Goal: Transaction & Acquisition: Purchase product/service

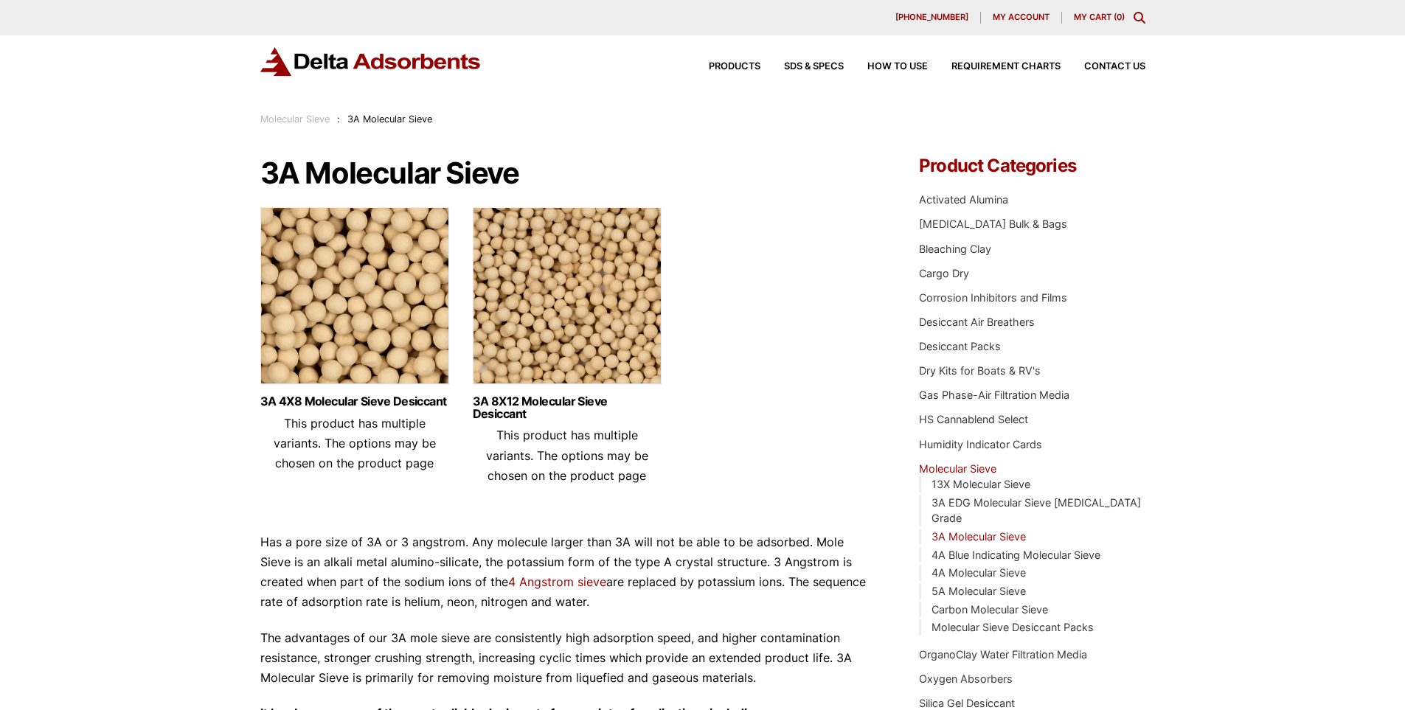
click at [561, 320] on img at bounding box center [567, 299] width 189 height 184
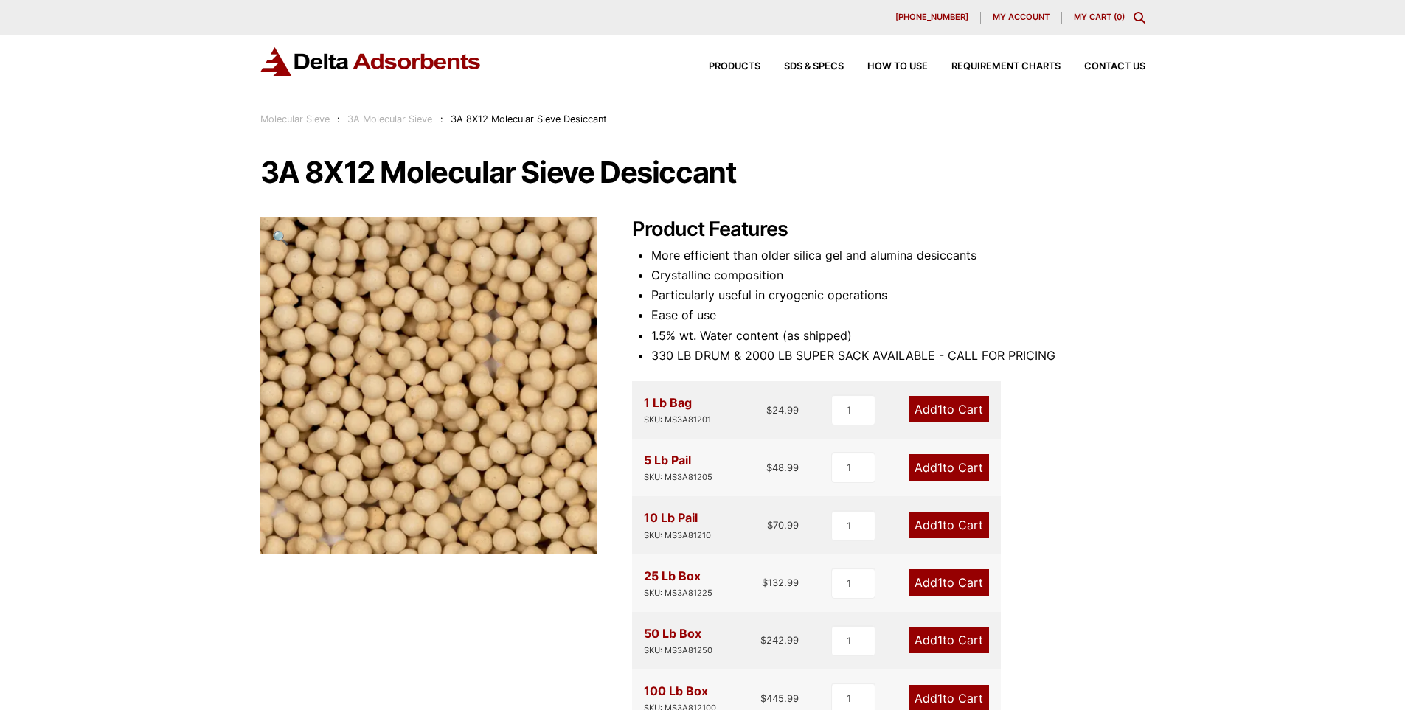
click at [1121, 401] on div "Product Features More efficient than older silica gel and alumina desiccants Cr…" at bounding box center [888, 597] width 513 height 758
click at [944, 407] on link "Add 1 to Cart" at bounding box center [949, 409] width 80 height 27
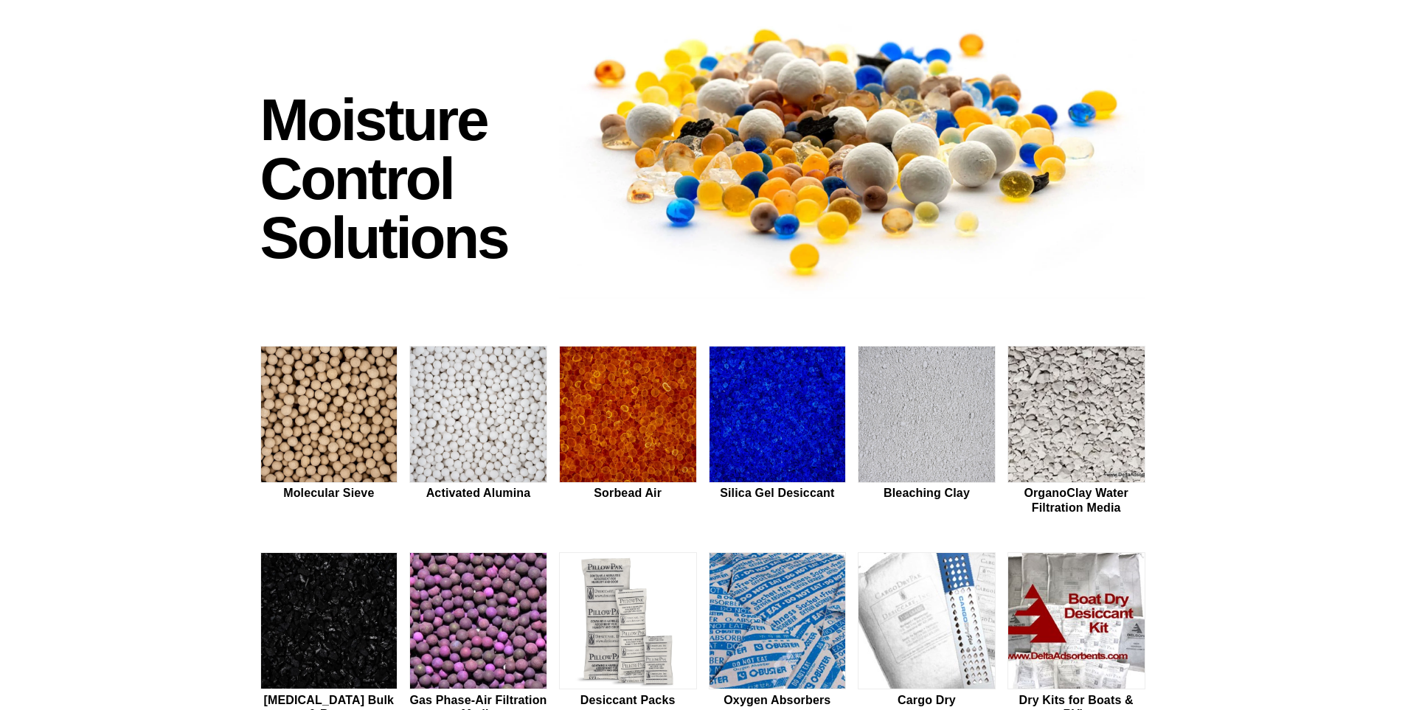
scroll to position [148, 0]
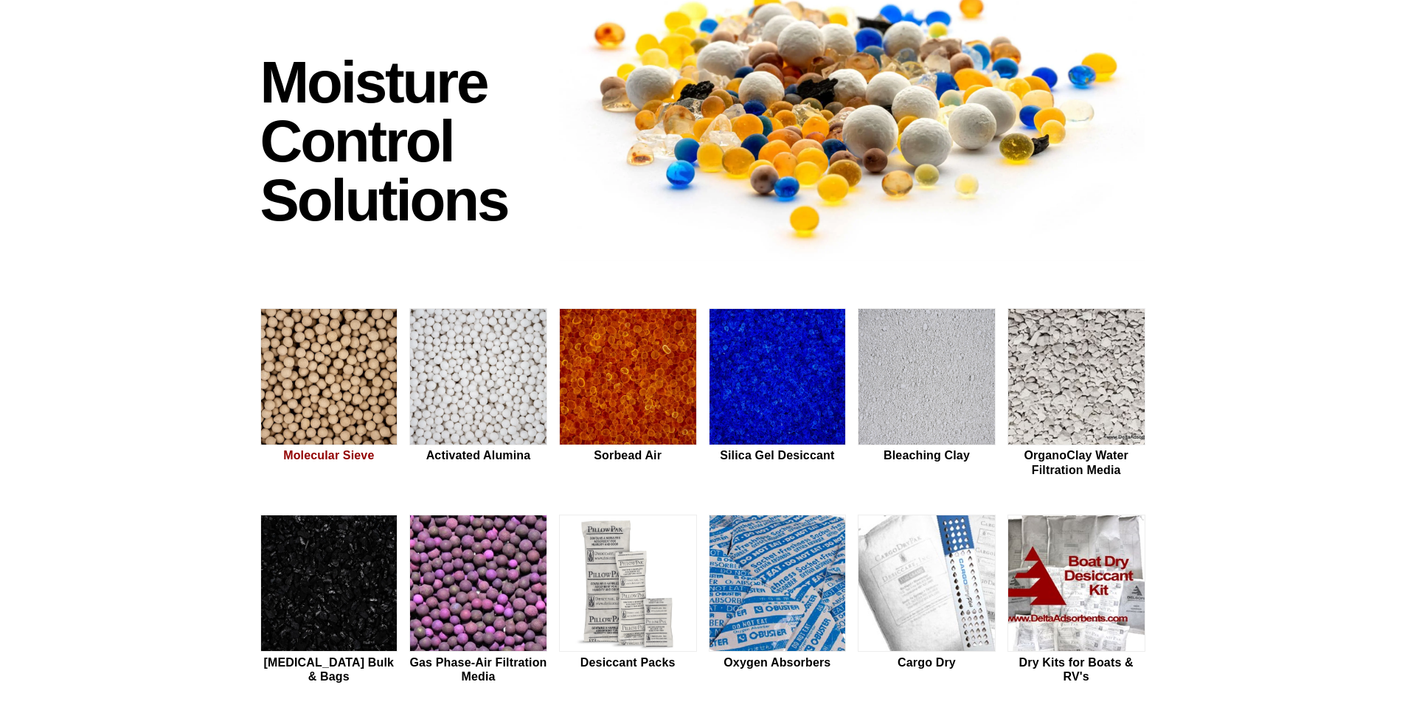
click at [299, 378] on img at bounding box center [329, 377] width 136 height 137
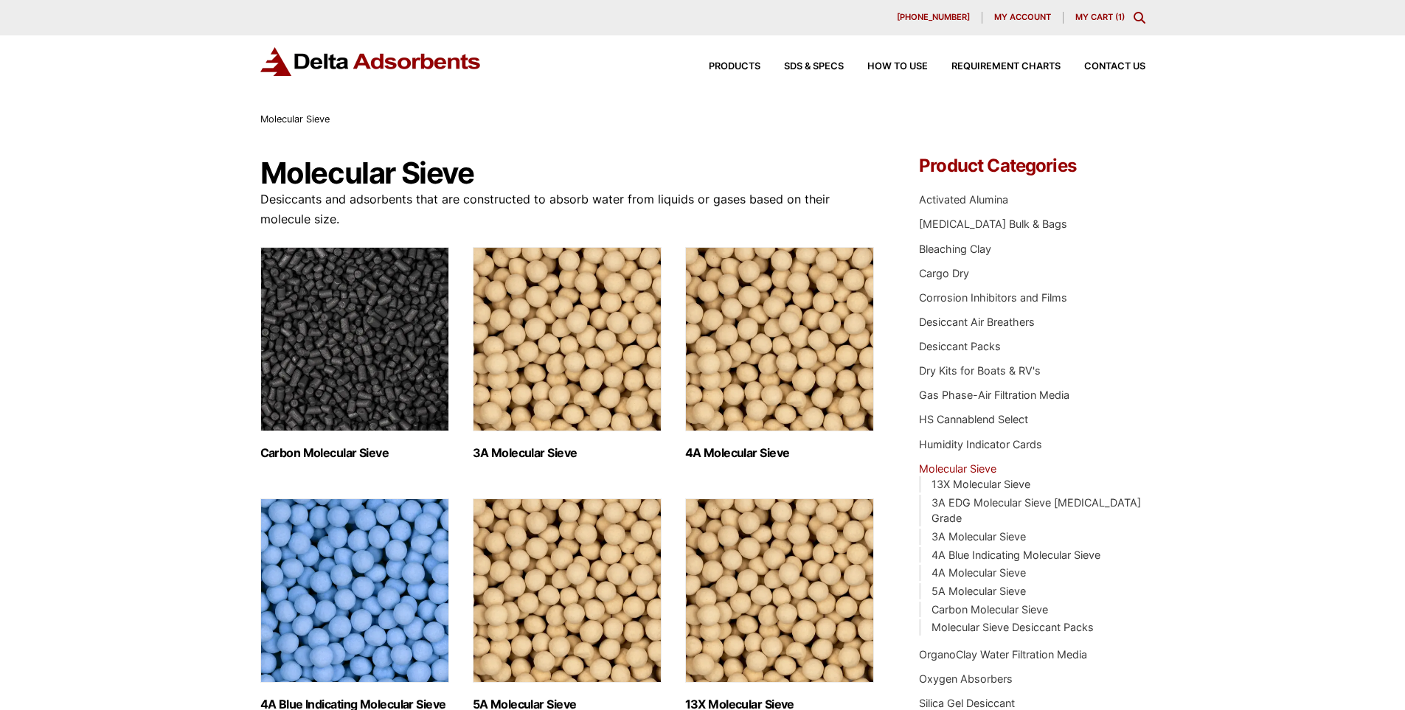
click at [570, 370] on img "Visit product category 3A Molecular Sieve" at bounding box center [567, 339] width 189 height 184
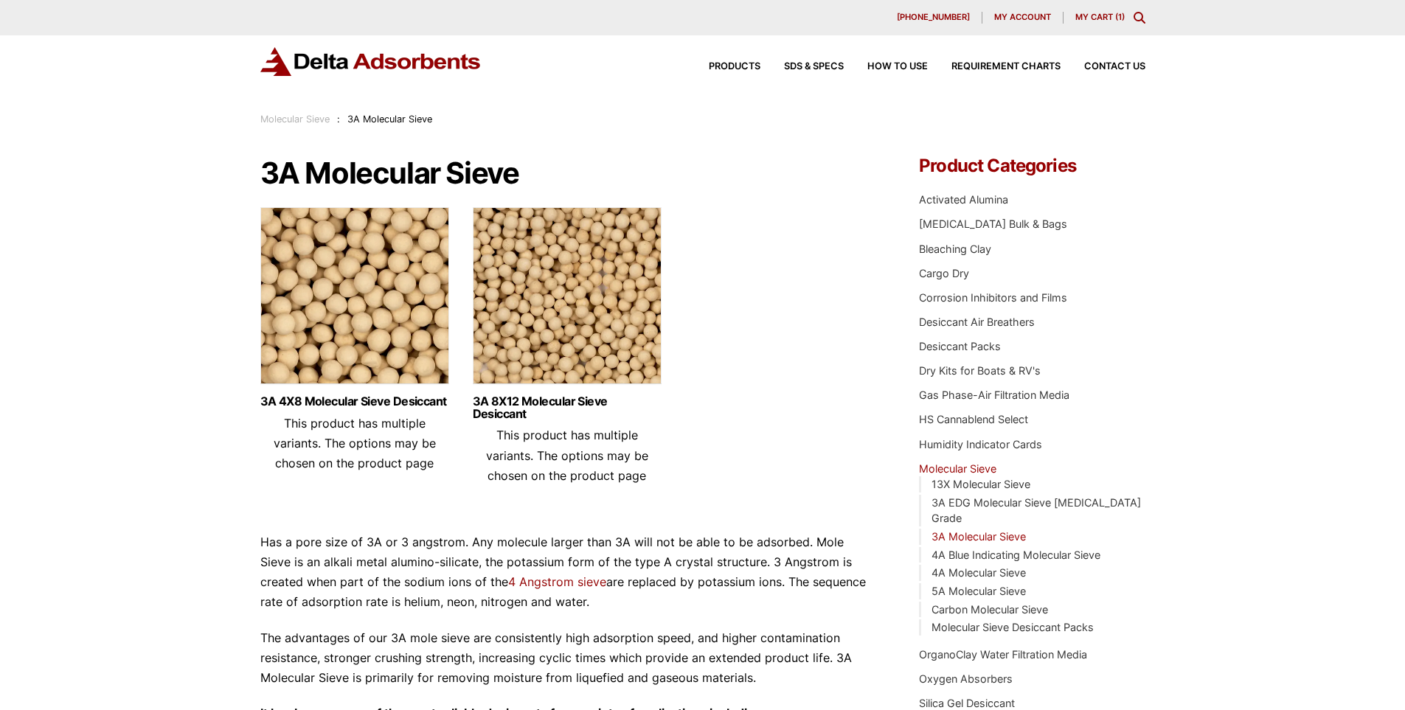
click at [561, 313] on img at bounding box center [567, 299] width 189 height 184
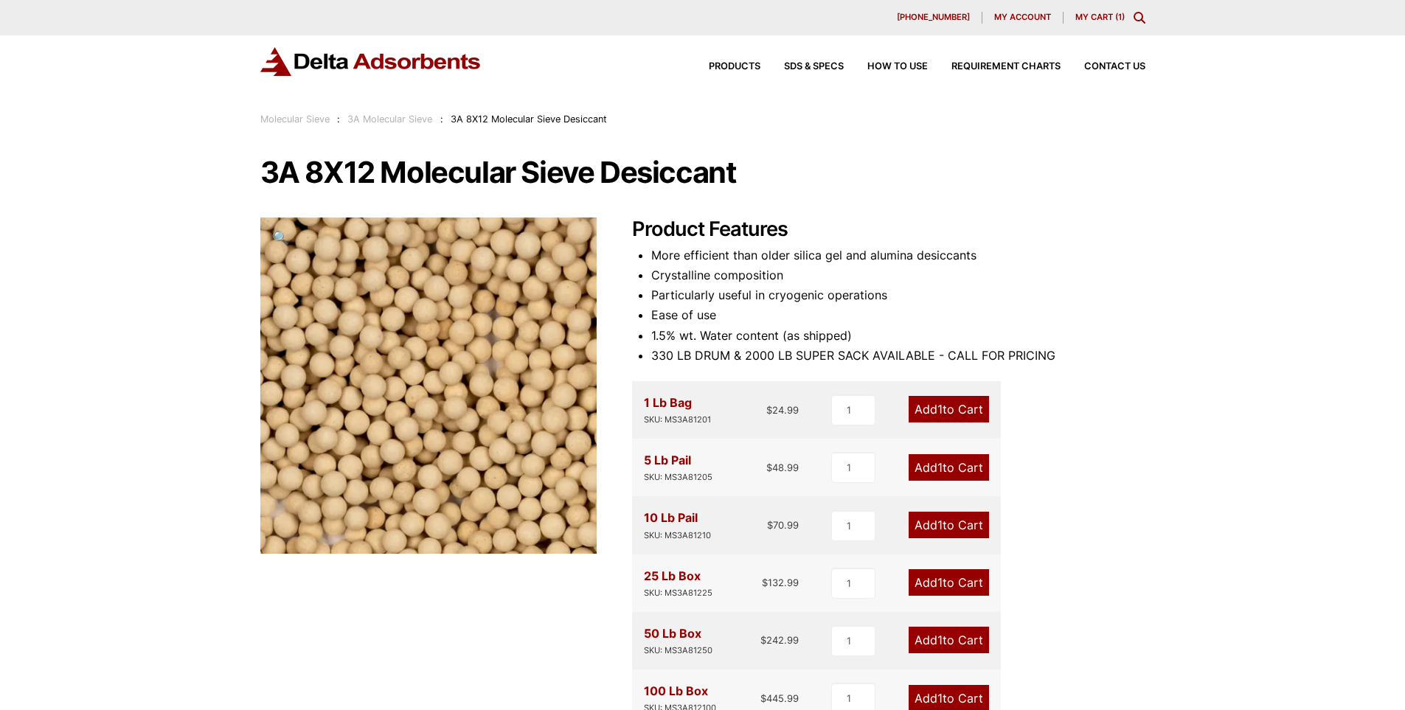
click at [1105, 20] on link "My Cart ( 1 )" at bounding box center [1099, 17] width 49 height 10
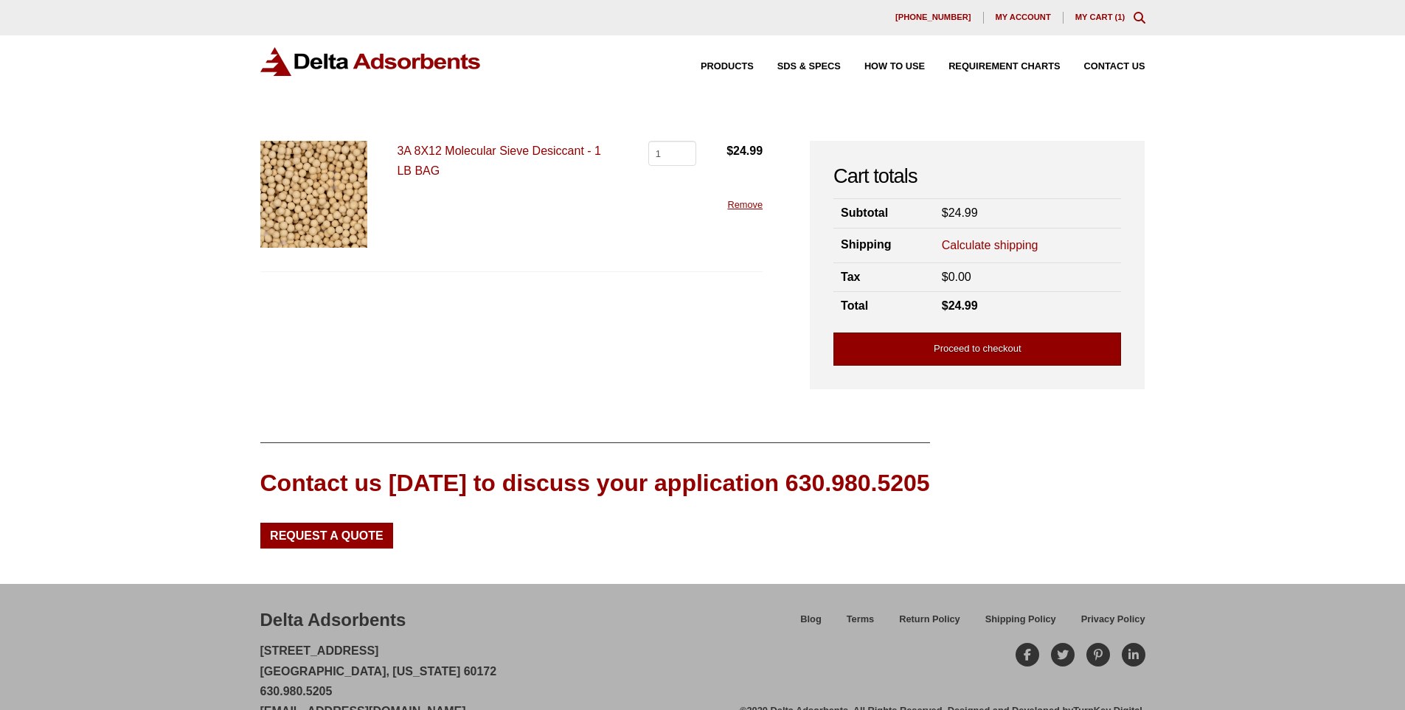
click at [964, 349] on link "Proceed to checkout" at bounding box center [978, 349] width 288 height 33
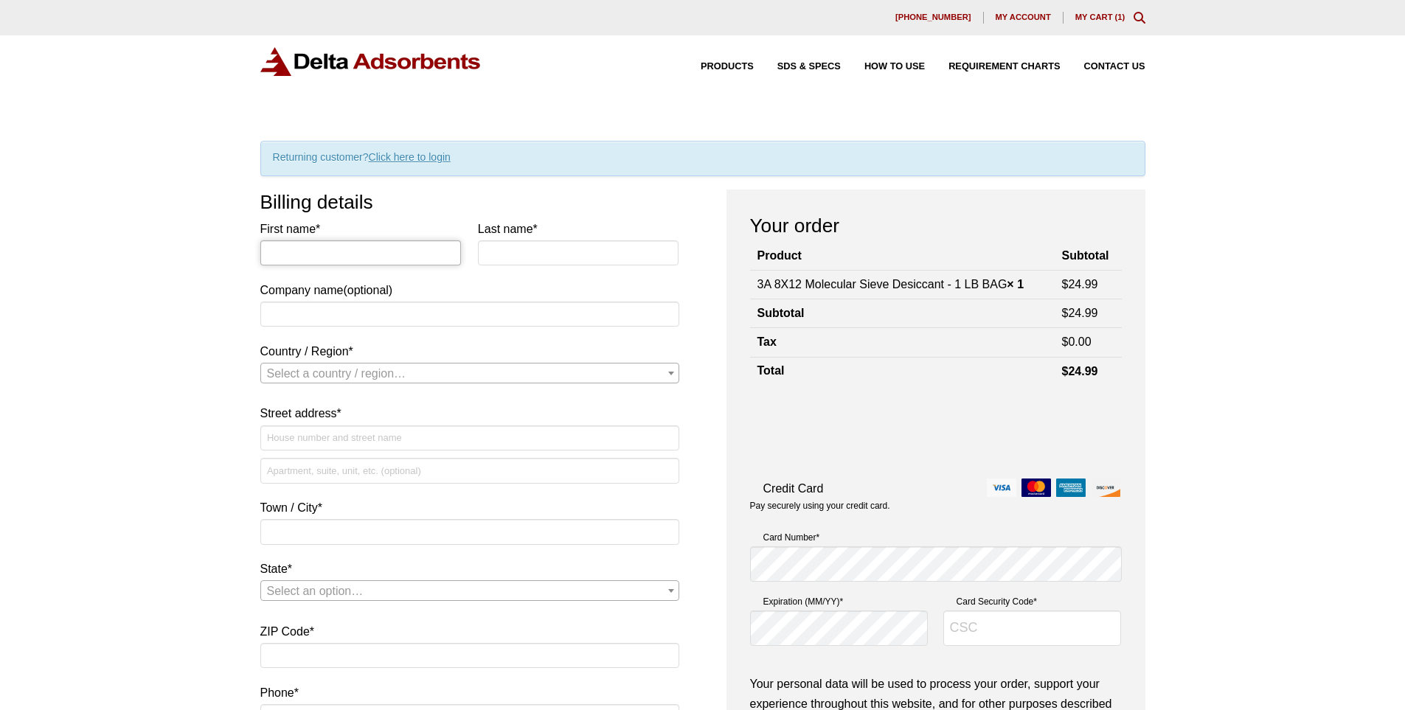
click at [325, 248] on input "First name *" at bounding box center [360, 252] width 201 height 25
type input "[PERSON_NAME]"
type input "Lamot"
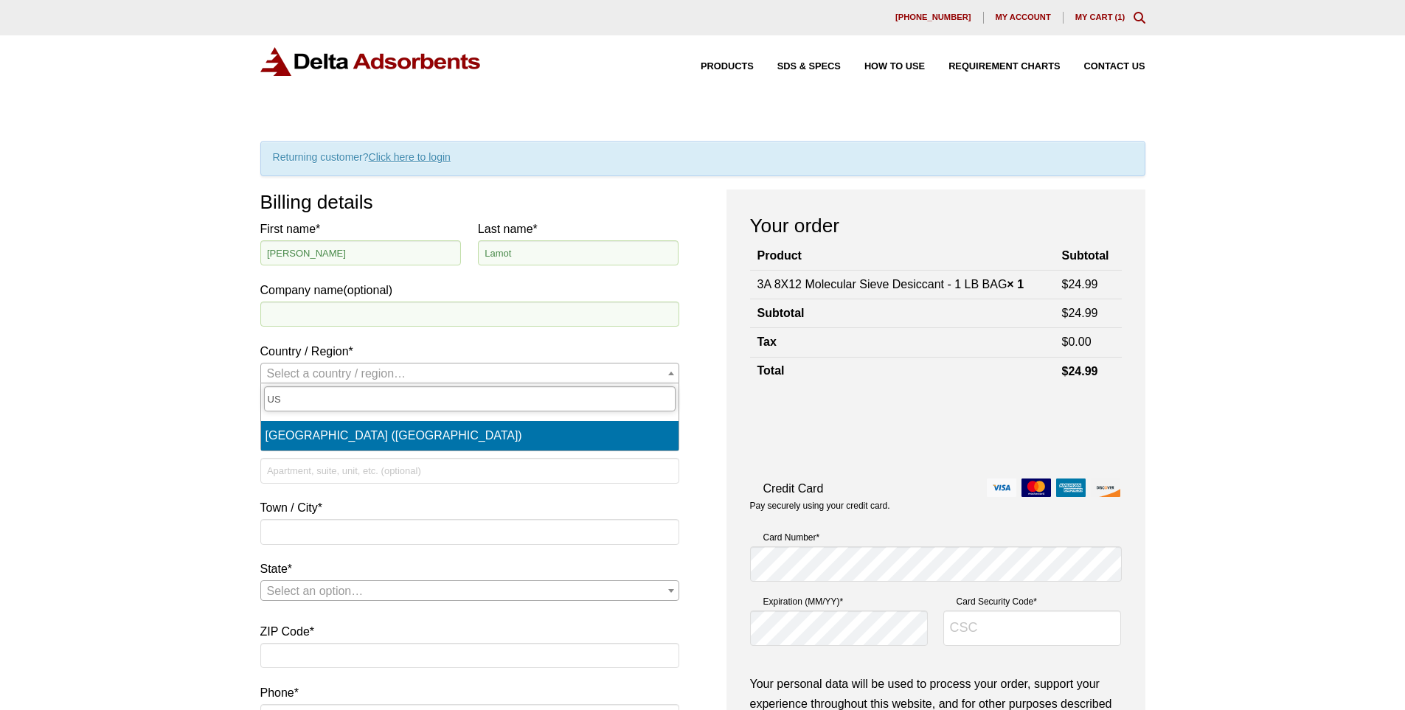
type input "US"
select select "US"
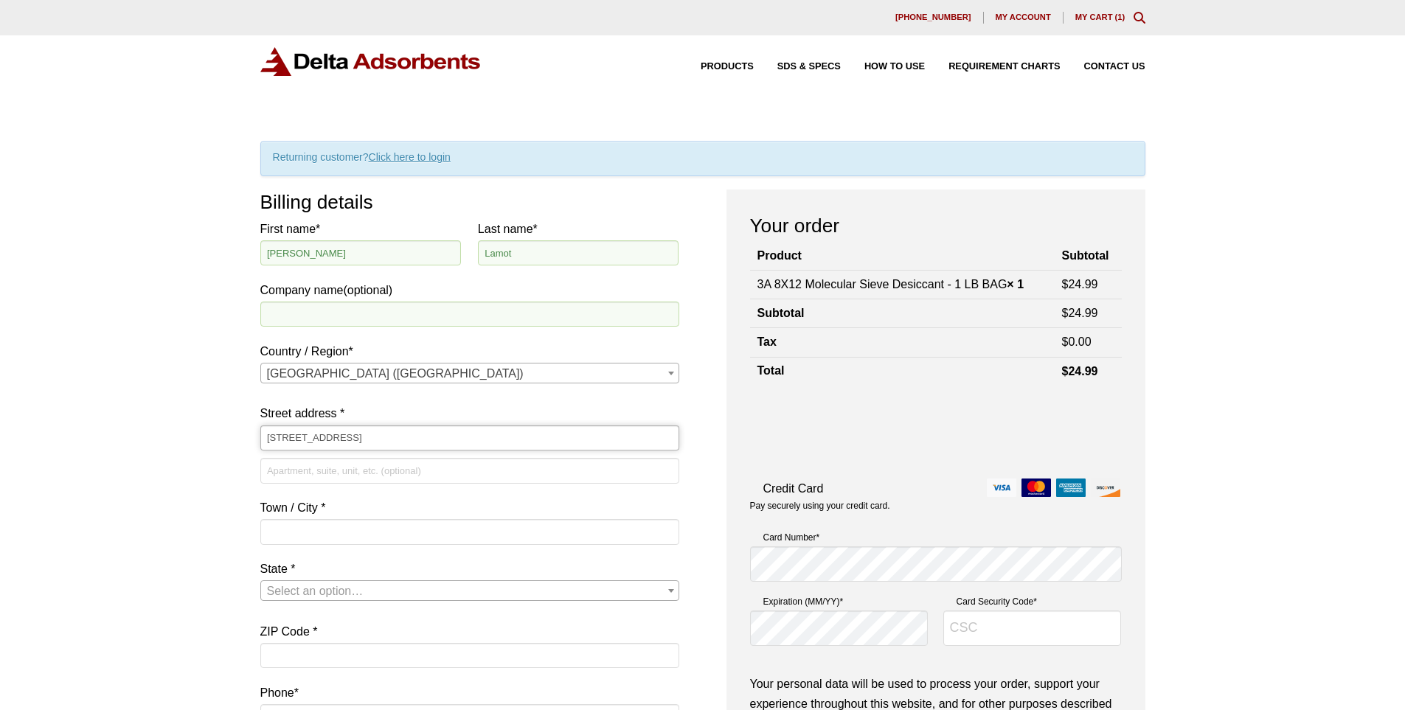
type input "[STREET_ADDRESS]"
type input "Unit 5"
type input "[GEOGRAPHIC_DATA]"
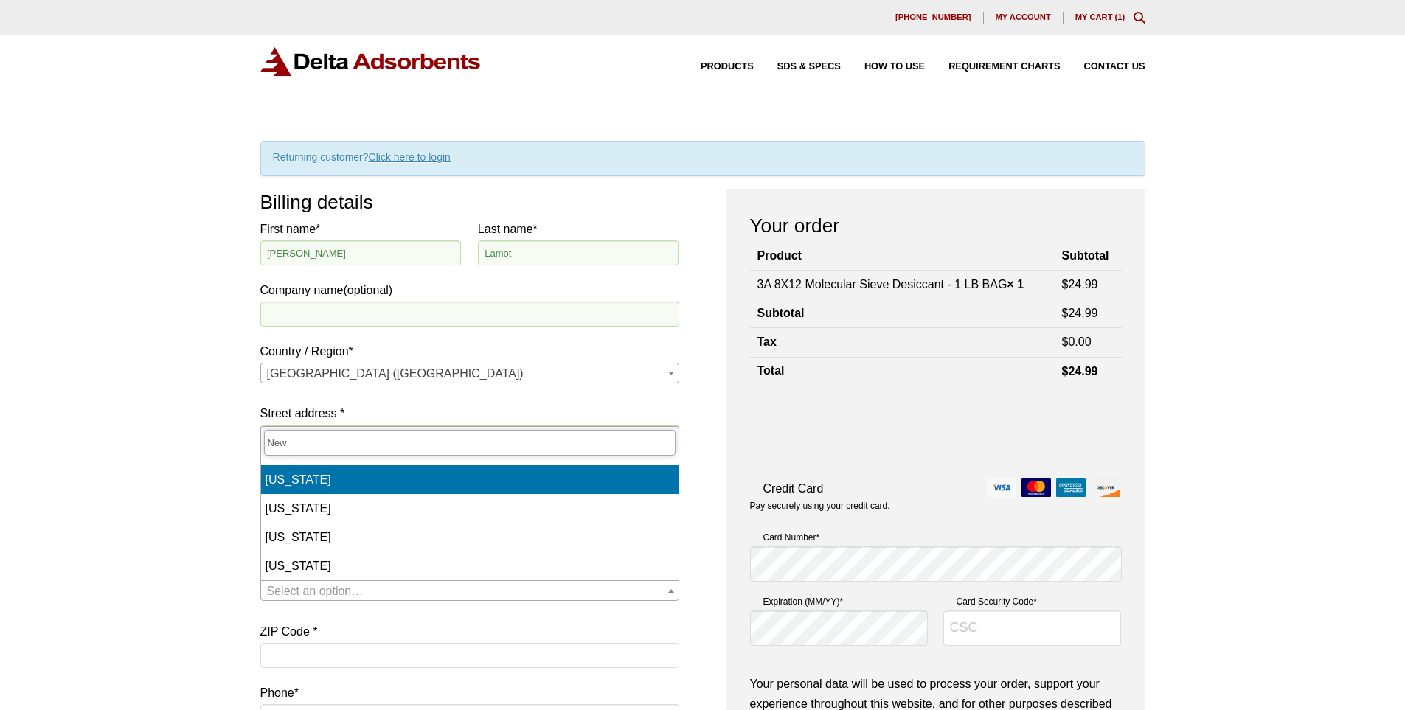
type input "New"
select select "NH"
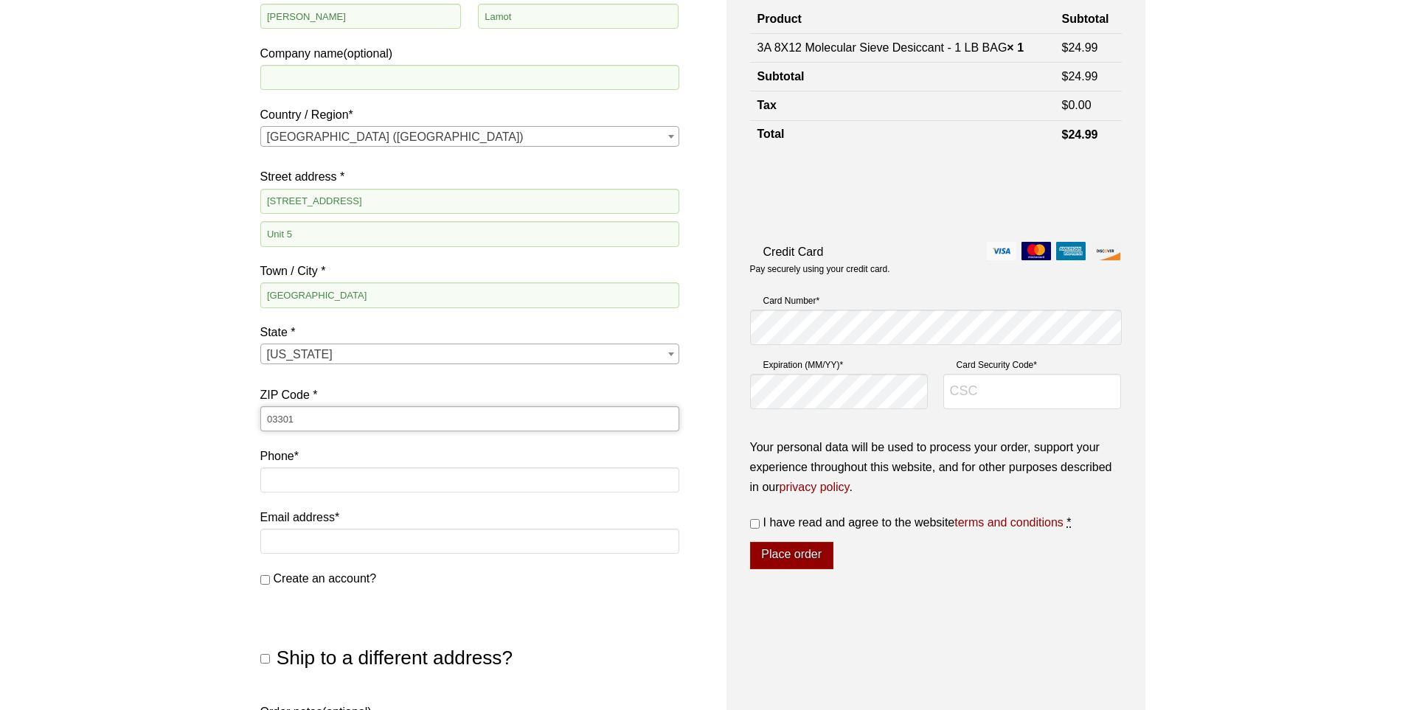
scroll to position [295, 0]
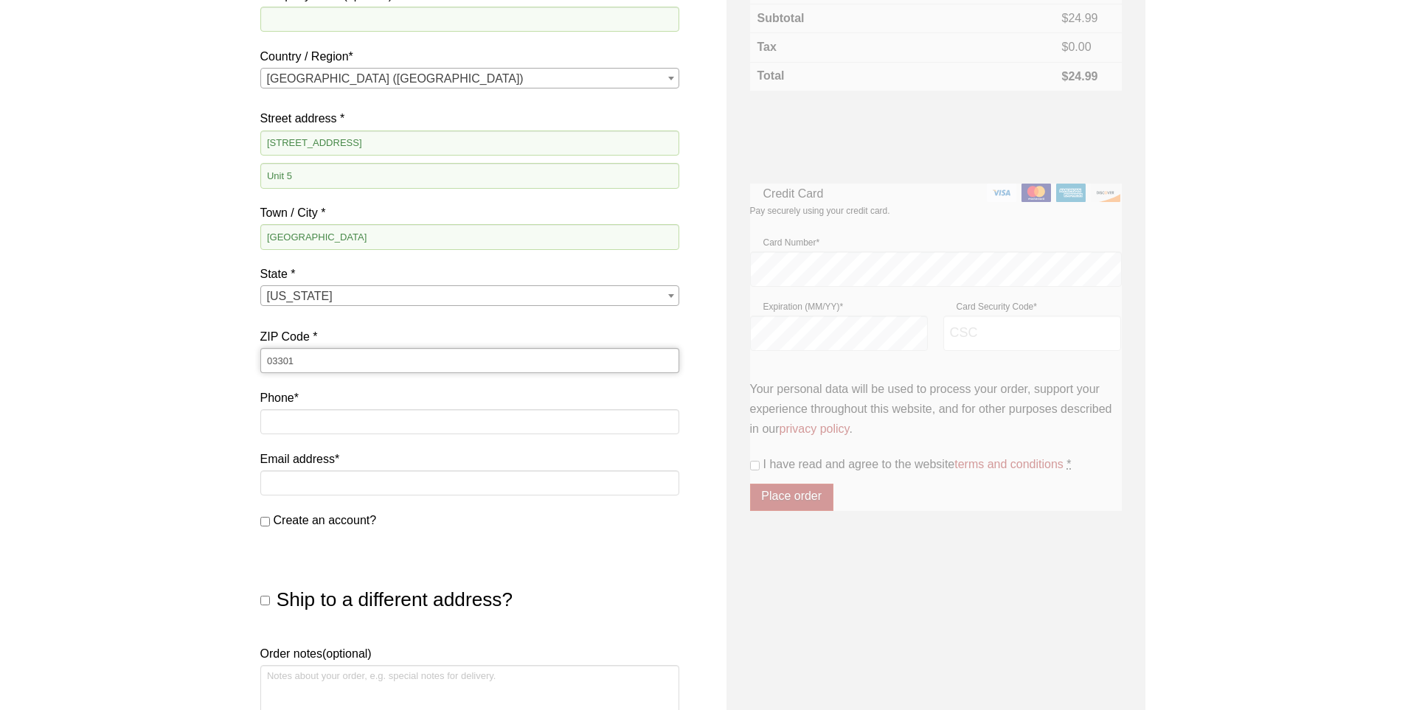
type input "03301"
click at [356, 419] on input "Phone *" at bounding box center [469, 421] width 419 height 25
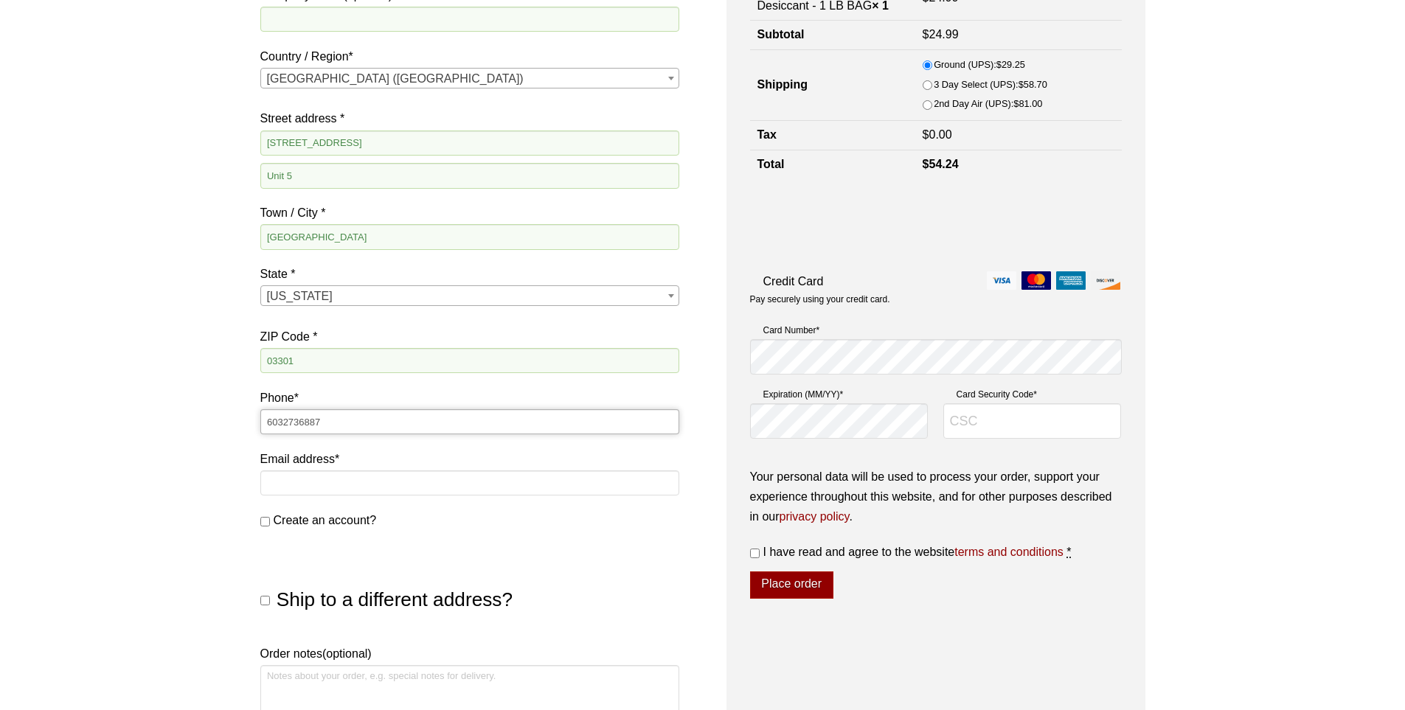
type input "6032736887"
type input "[EMAIL_ADDRESS][DOMAIN_NAME]"
click at [293, 524] on span "Create an account?" at bounding box center [325, 520] width 103 height 13
click at [270, 524] on input "Create an account?" at bounding box center [265, 522] width 10 height 10
checkbox input "true"
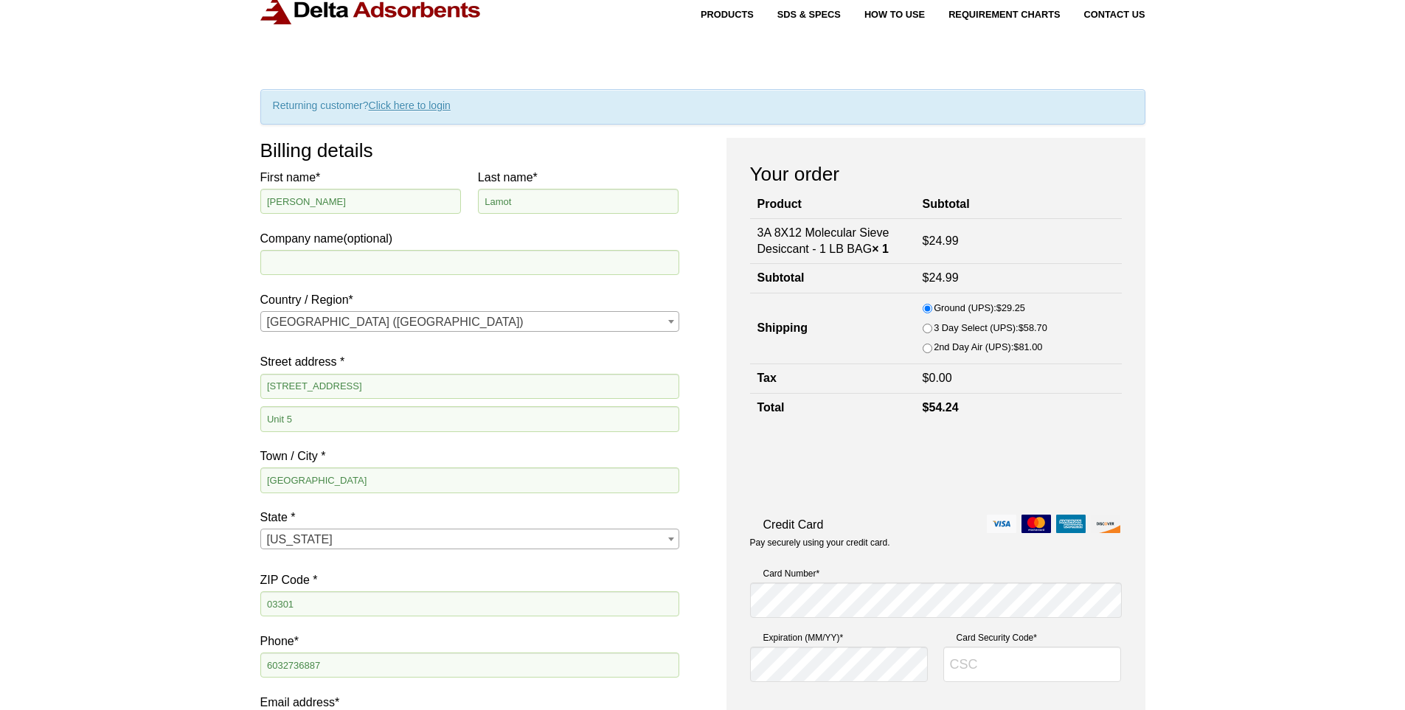
scroll to position [74, 0]
